Goal: Information Seeking & Learning: Stay updated

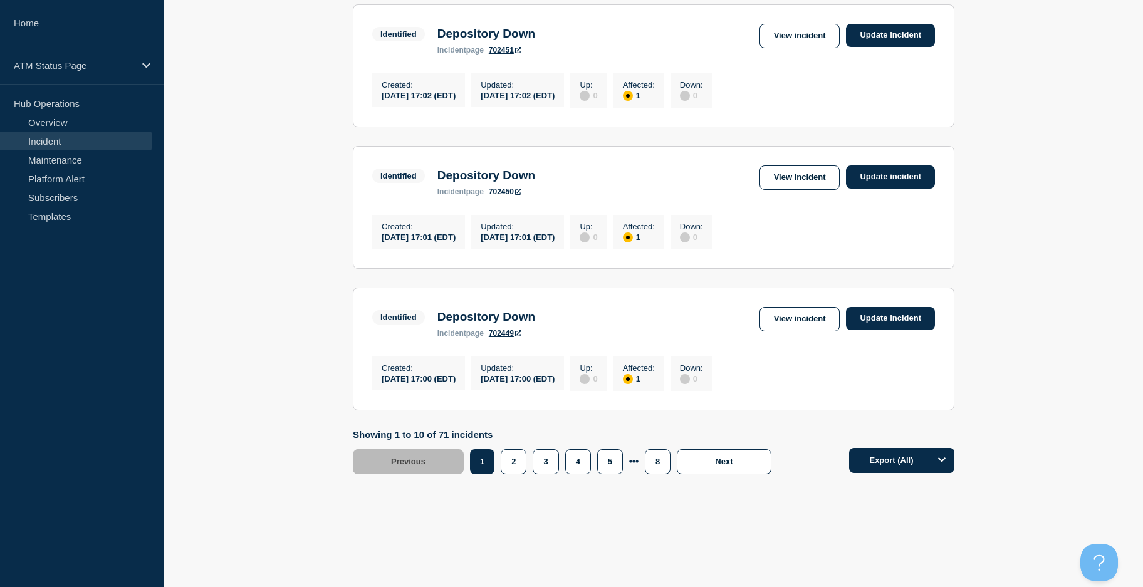
scroll to position [1290, 0]
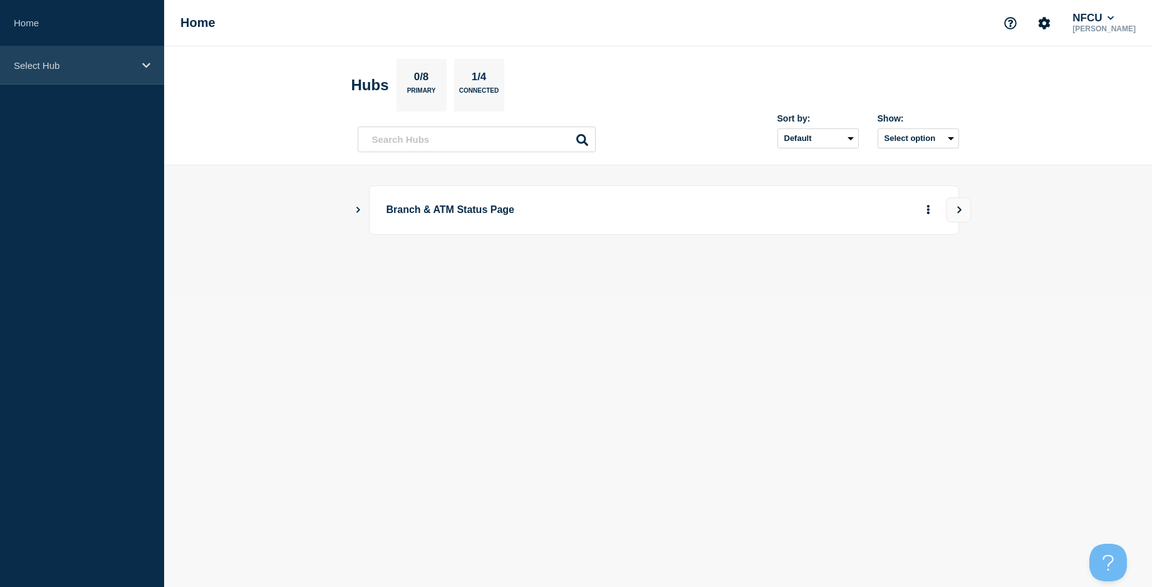
click at [95, 73] on div "Select Hub" at bounding box center [82, 65] width 164 height 38
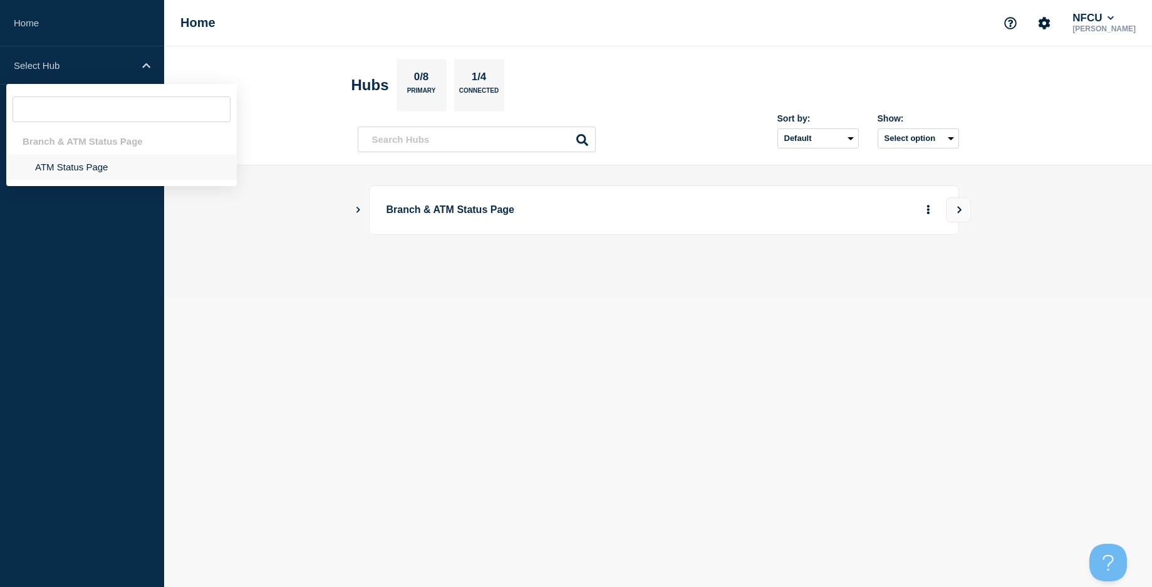
click at [86, 172] on li "ATM Status Page" at bounding box center [121, 167] width 231 height 26
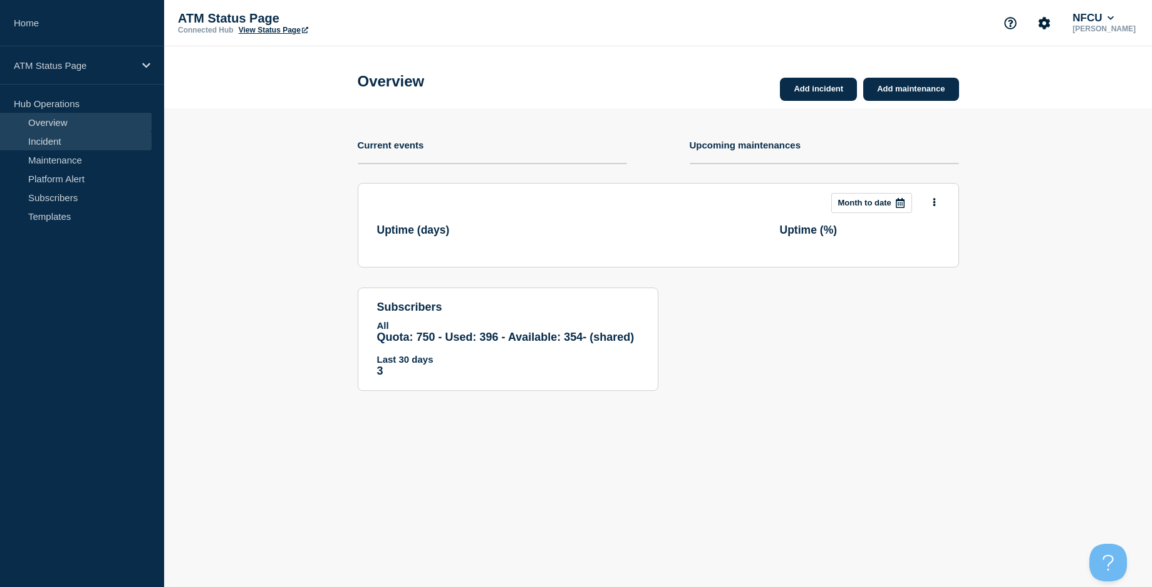
click at [86, 140] on link "Incident" at bounding box center [76, 141] width 152 height 19
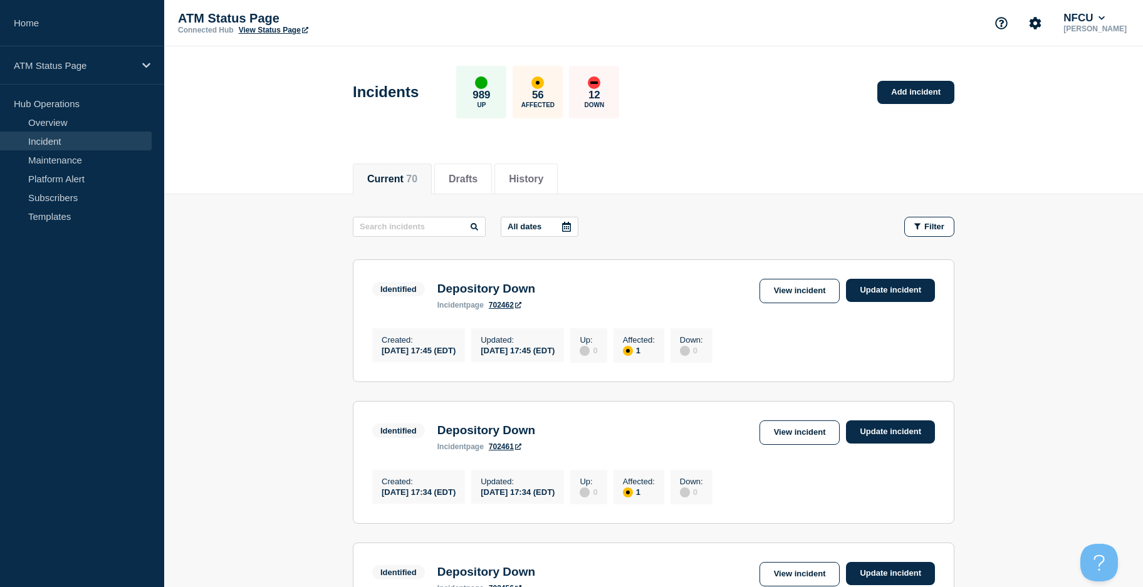
scroll to position [1290, 0]
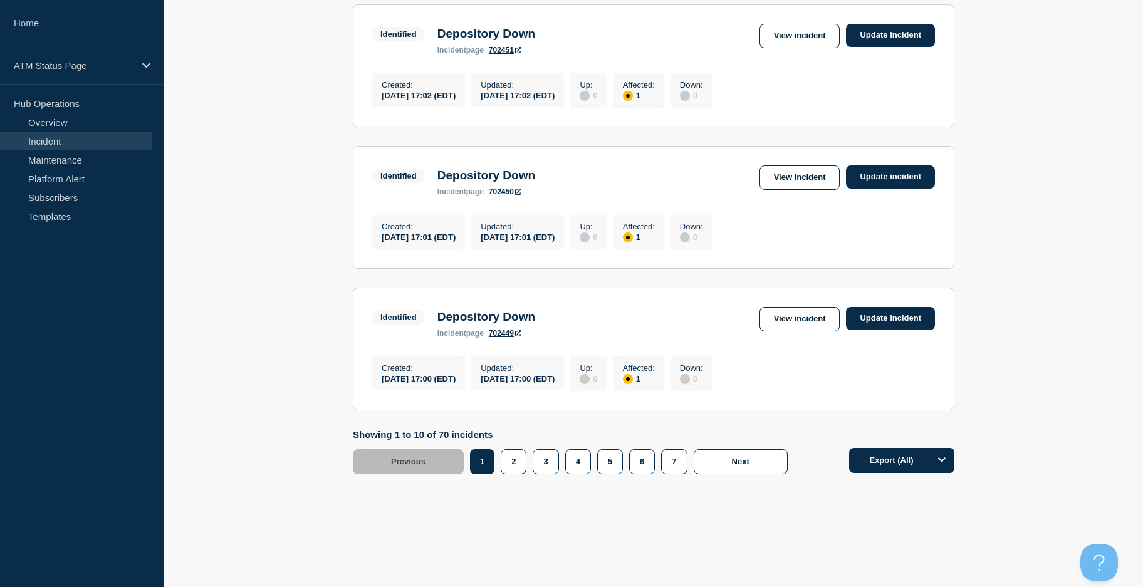
drag, startPoint x: 301, startPoint y: 387, endPoint x: 319, endPoint y: 457, distance: 72.5
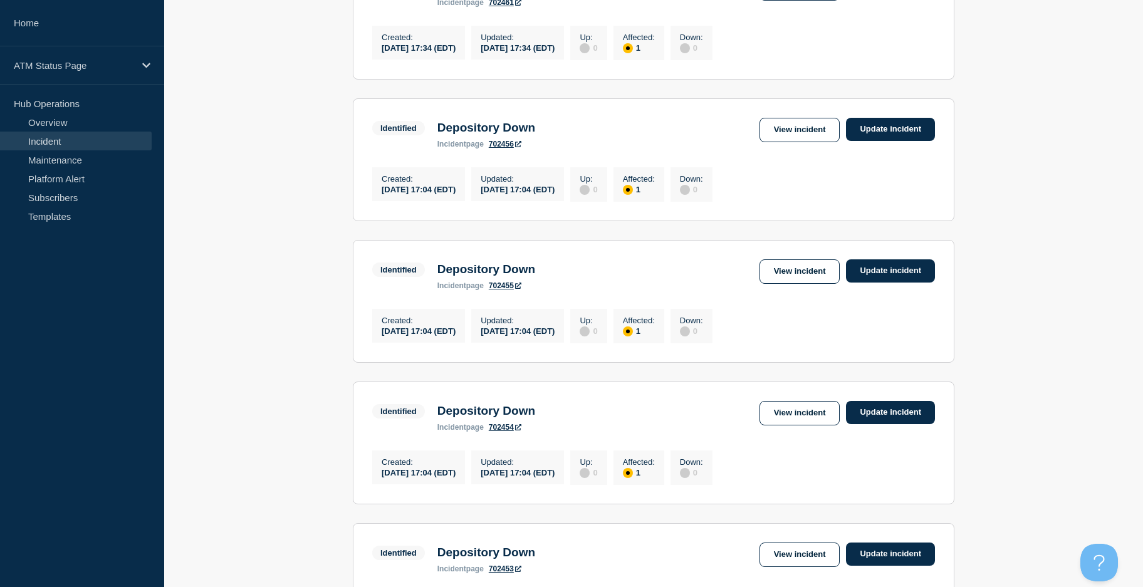
drag, startPoint x: 296, startPoint y: 443, endPoint x: 307, endPoint y: 384, distance: 60.0
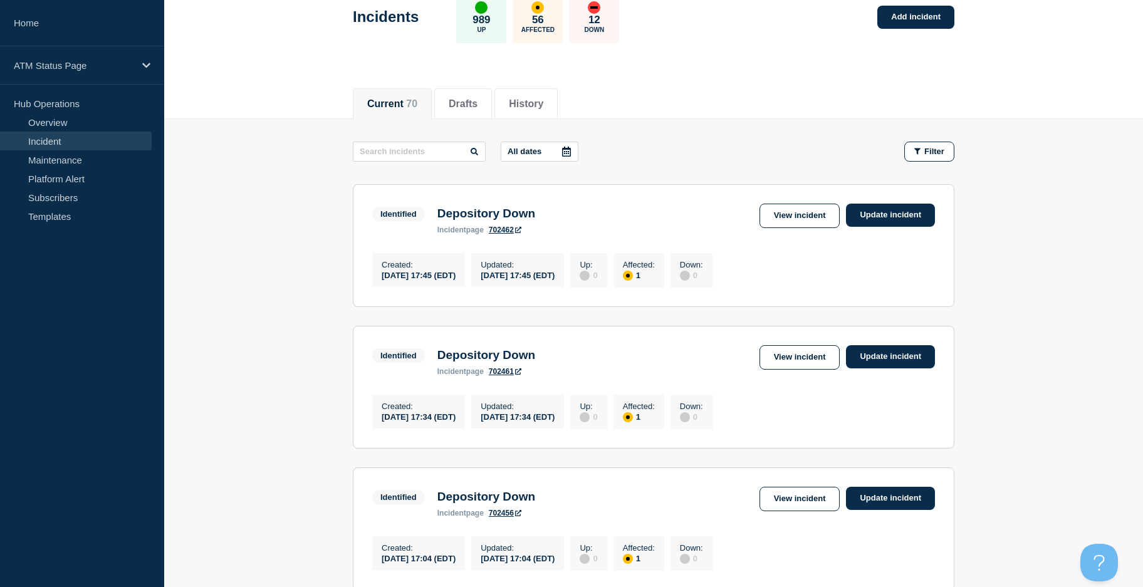
scroll to position [0, 0]
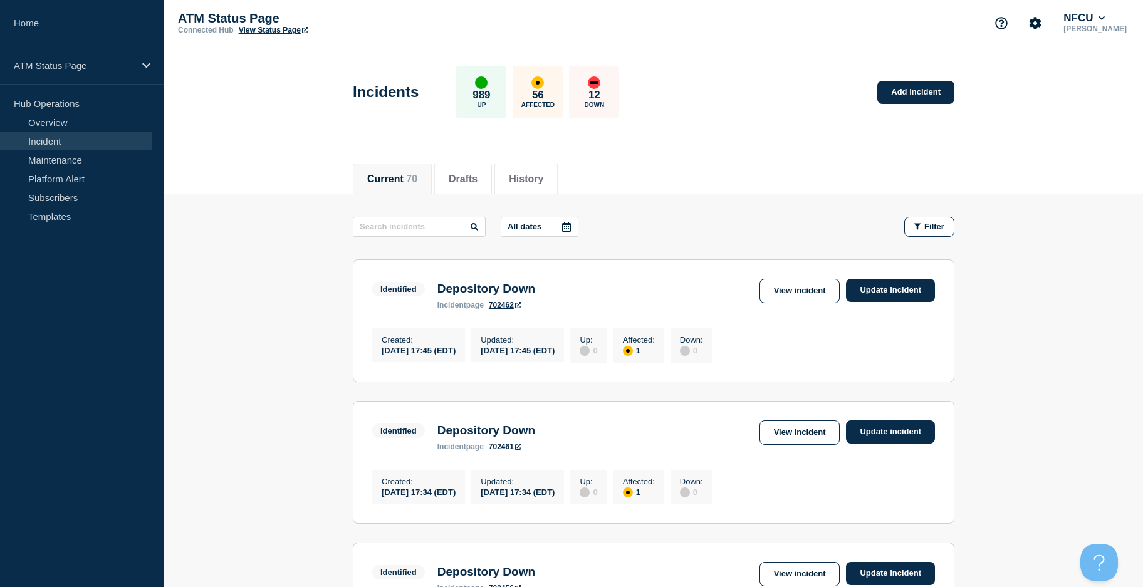
drag, startPoint x: 307, startPoint y: 384, endPoint x: 299, endPoint y: 248, distance: 136.2
